Goal: Book appointment/travel/reservation

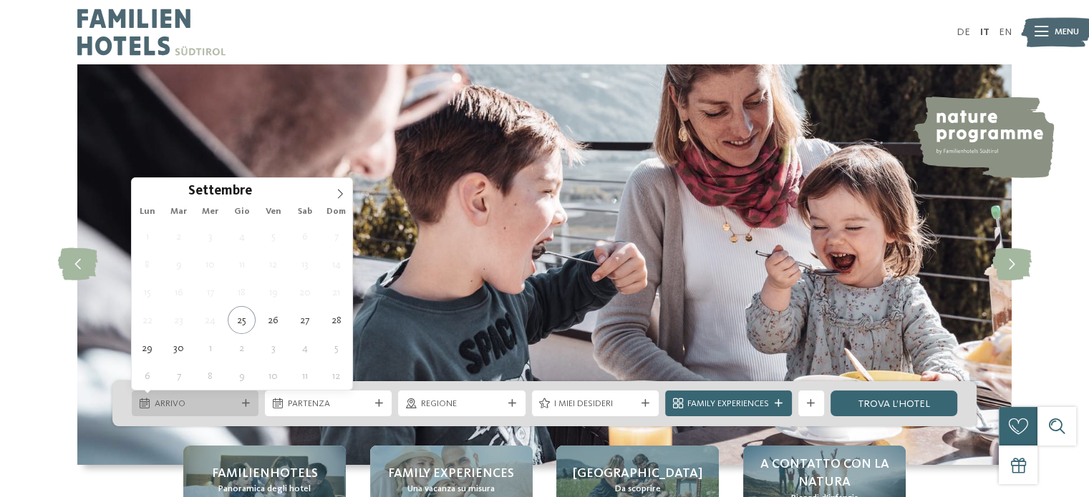
click at [251, 406] on div at bounding box center [245, 404] width 13 height 8
click at [336, 190] on icon at bounding box center [340, 194] width 10 height 10
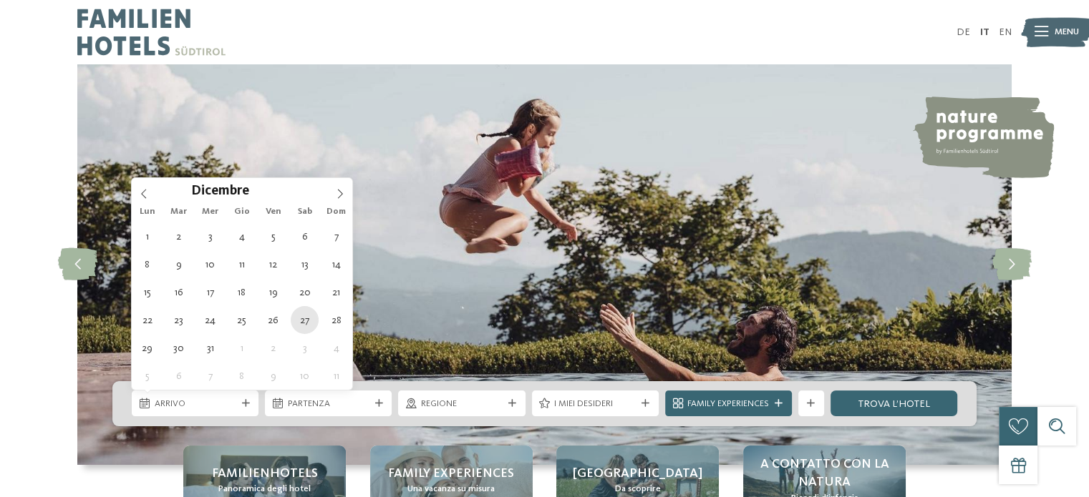
type div "27.12.2025"
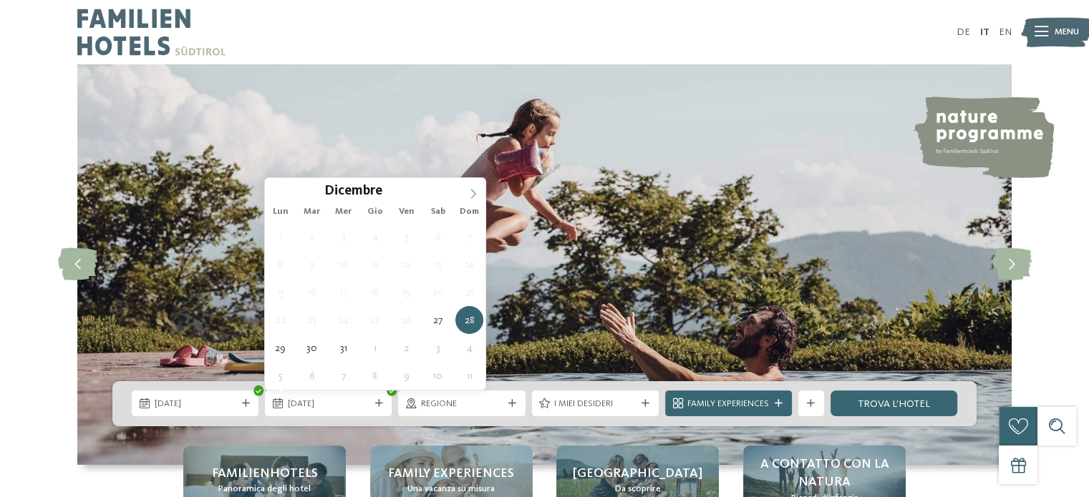
type input "****"
click at [472, 193] on icon at bounding box center [473, 194] width 10 height 10
type div "01.01.2026"
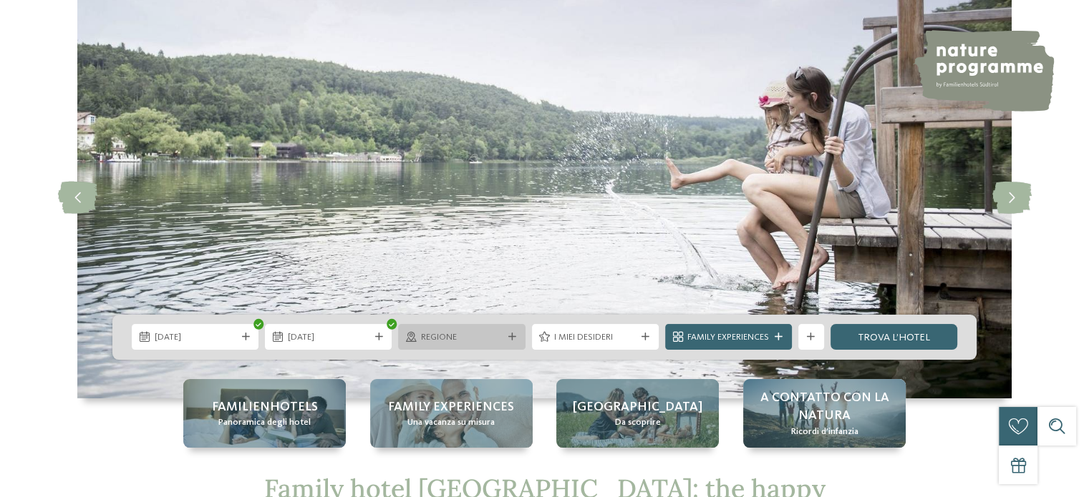
scroll to position [143, 0]
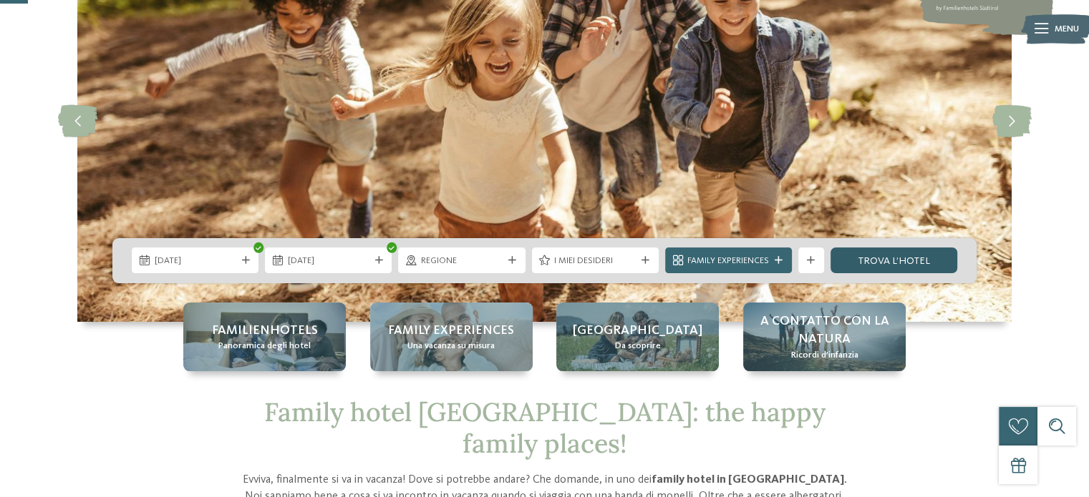
click at [890, 258] on link "trova l’hotel" at bounding box center [893, 261] width 127 height 26
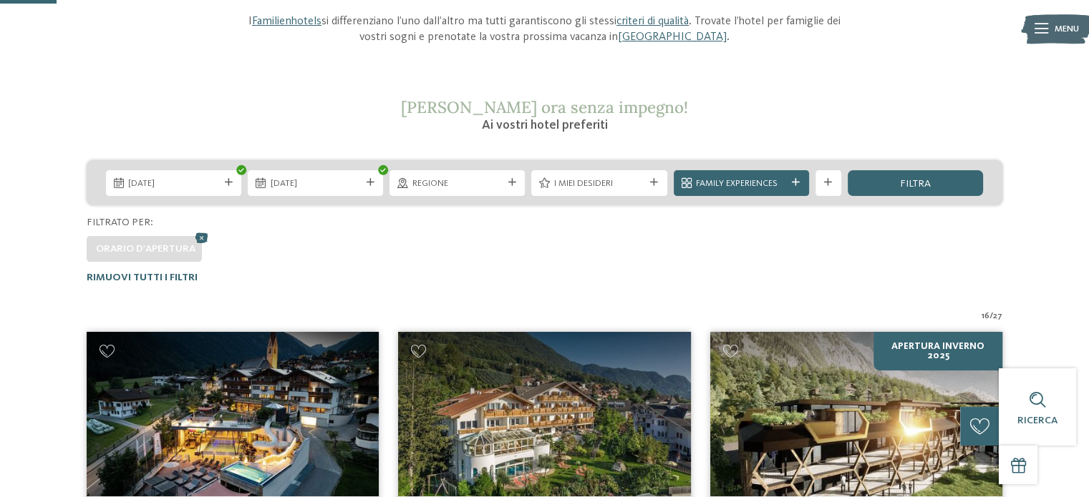
scroll to position [57, 0]
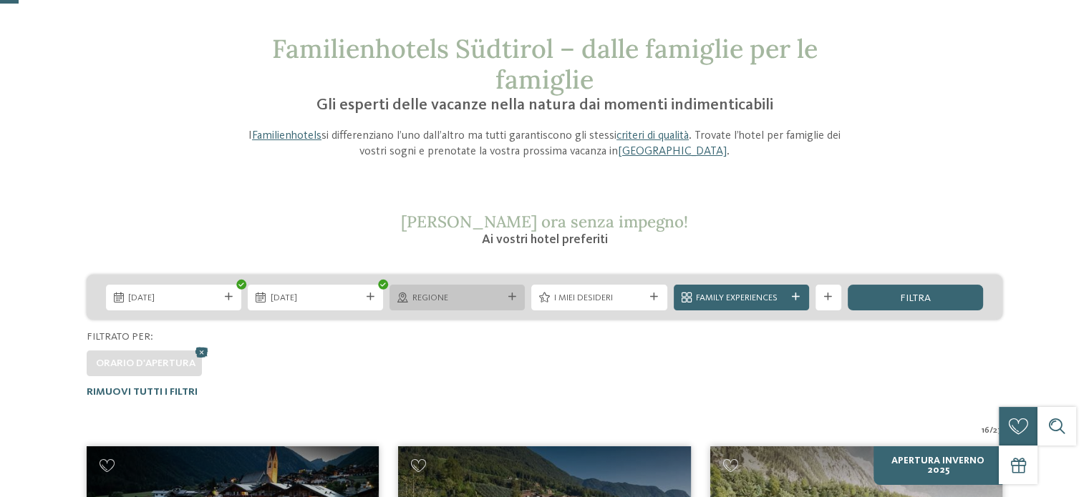
click at [515, 303] on div "Regione" at bounding box center [456, 298] width 135 height 26
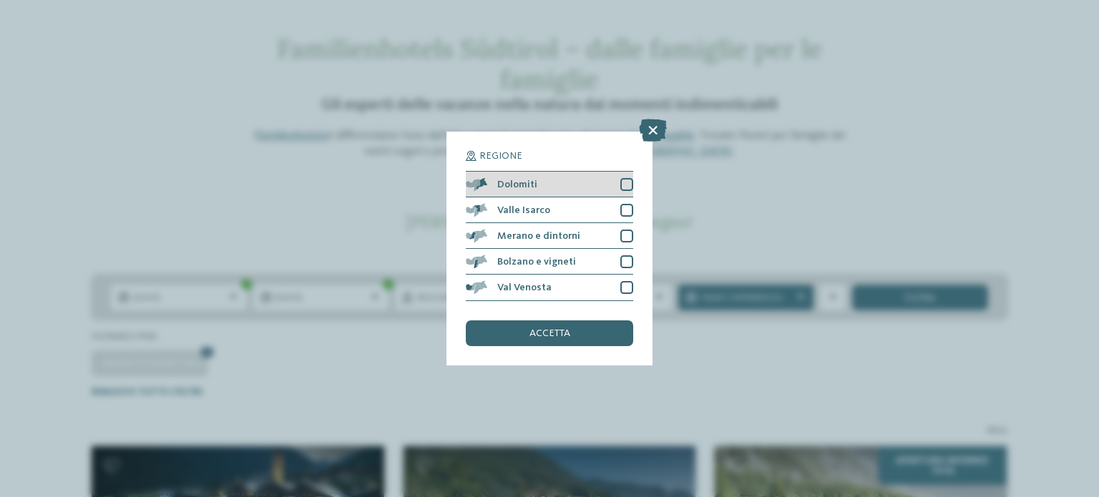
click at [627, 184] on div at bounding box center [627, 184] width 13 height 13
click at [605, 329] on div "accetta" at bounding box center [549, 334] width 167 height 26
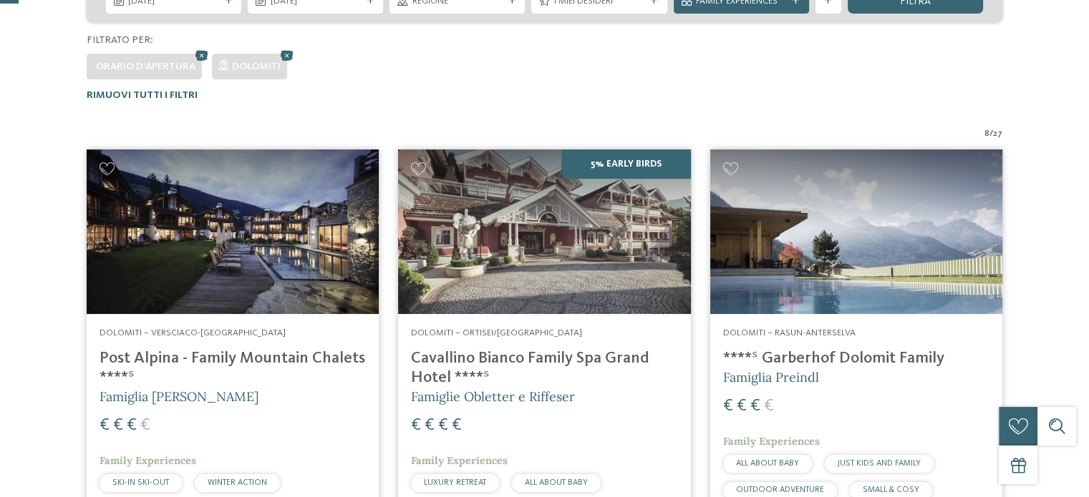
scroll to position [414, 0]
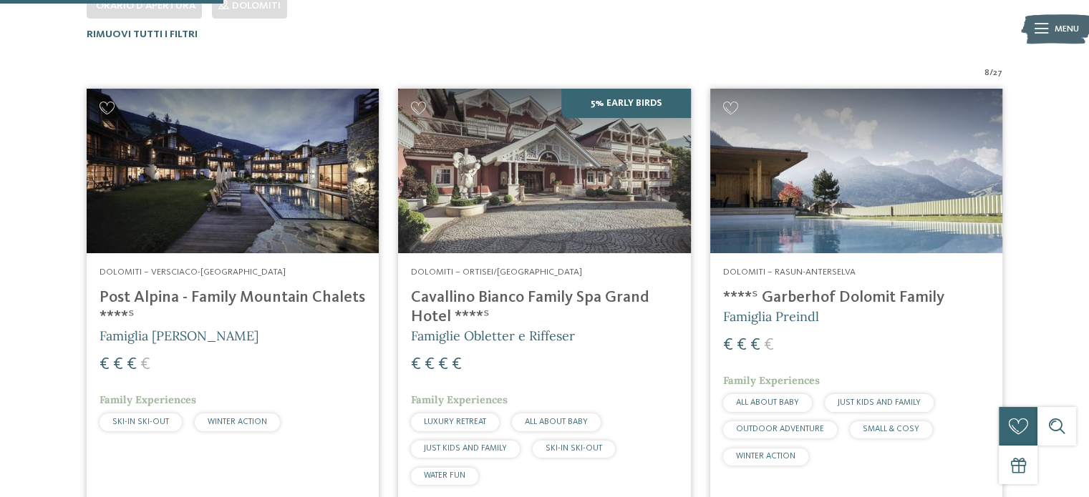
click at [527, 301] on h4 "Cavallino Bianco Family Spa Grand Hotel ****ˢ" at bounding box center [544, 307] width 266 height 39
click at [862, 165] on img at bounding box center [856, 171] width 292 height 165
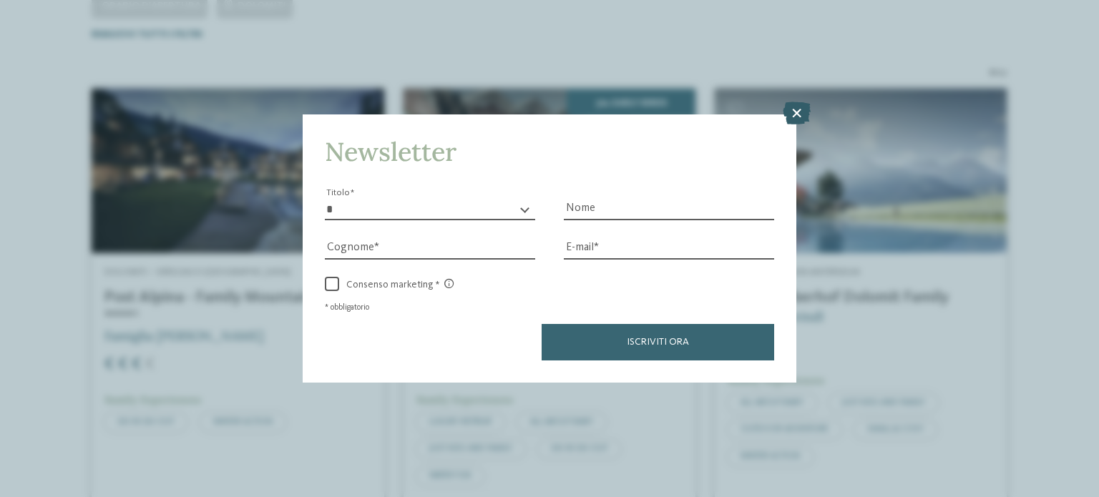
click at [799, 114] on icon at bounding box center [797, 113] width 28 height 23
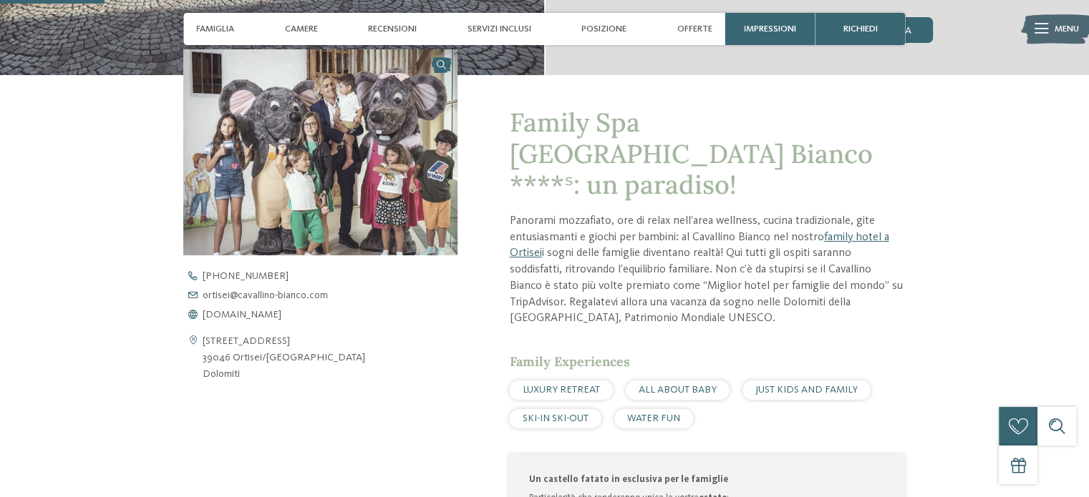
scroll to position [573, 0]
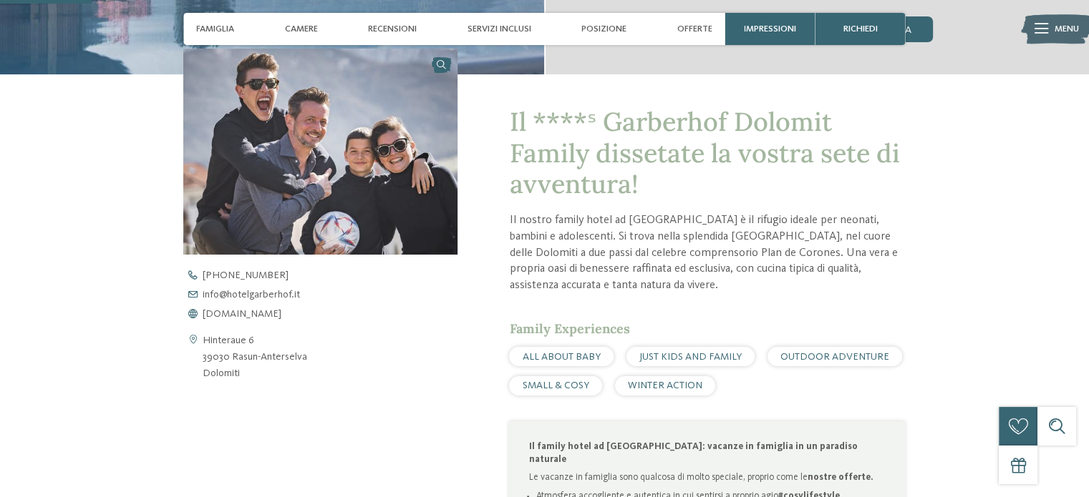
scroll to position [429, 0]
